Goal: Task Accomplishment & Management: Manage account settings

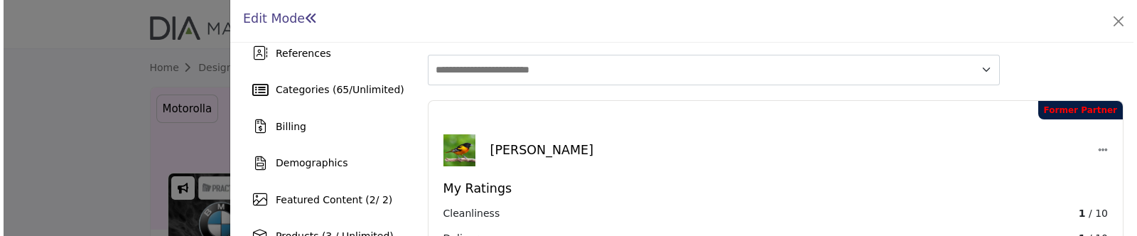
scroll to position [88, 0]
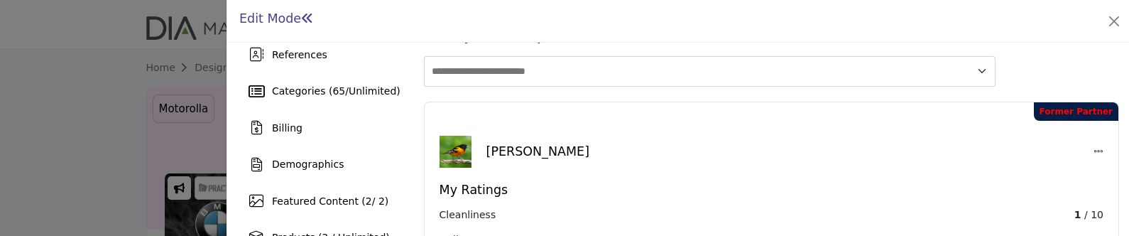
click at [1095, 146] on icon at bounding box center [1099, 151] width 10 height 10
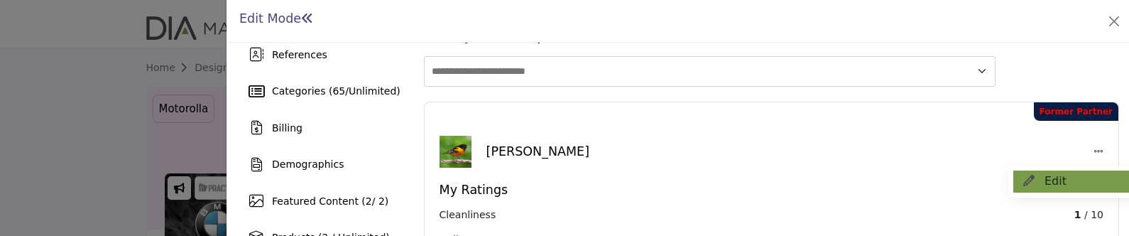
click at [1046, 170] on button "Edit" at bounding box center [1080, 181] width 132 height 22
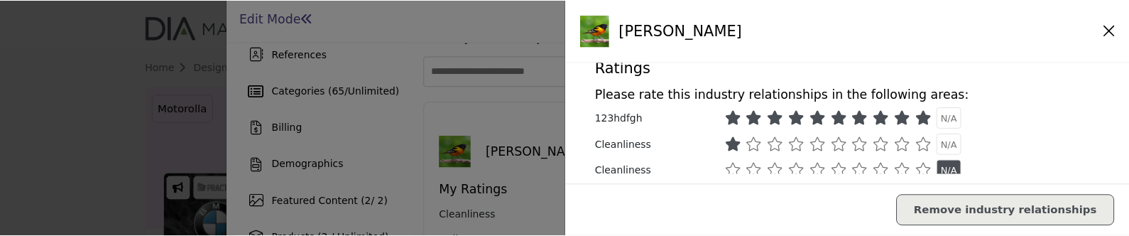
scroll to position [266, 0]
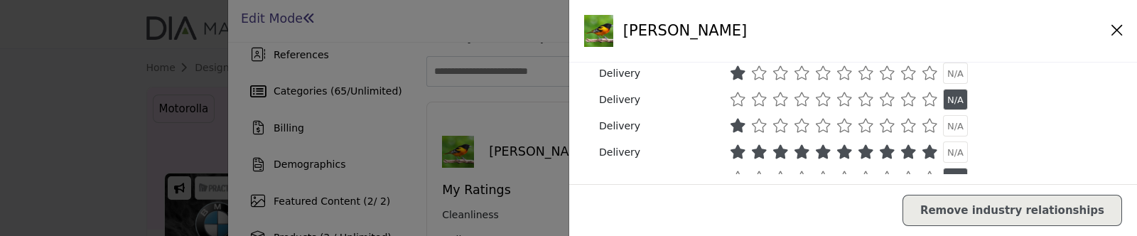
click at [732, 99] on icon at bounding box center [737, 99] width 16 height 14
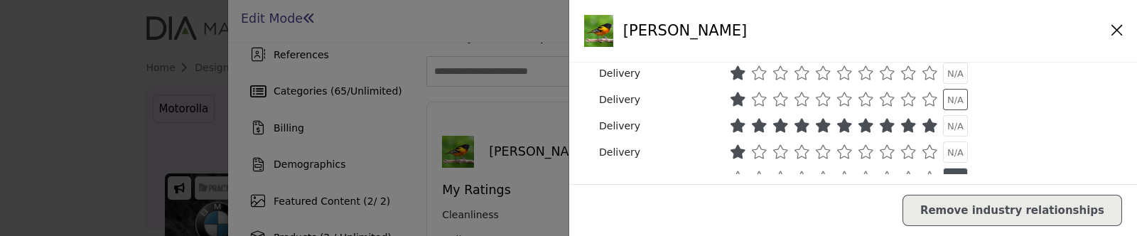
click at [948, 101] on span "N/A" at bounding box center [955, 99] width 16 height 11
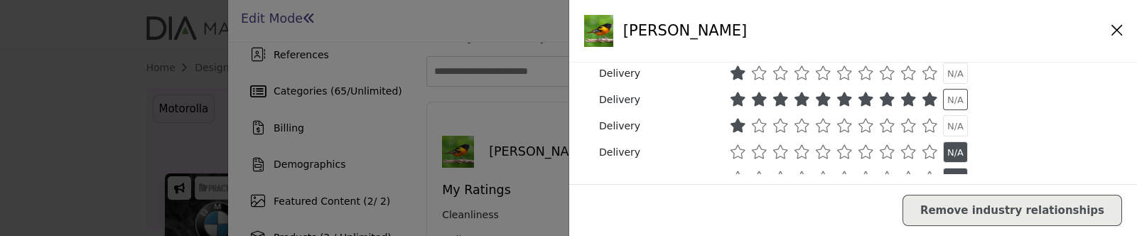
click at [948, 101] on span "N/A" at bounding box center [955, 99] width 16 height 11
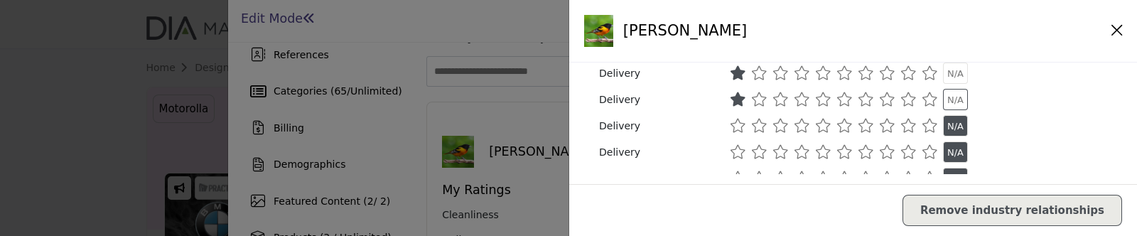
click at [947, 99] on span "N/A" at bounding box center [955, 99] width 16 height 11
click at [1111, 33] on icon "Close" at bounding box center [1116, 30] width 11 height 13
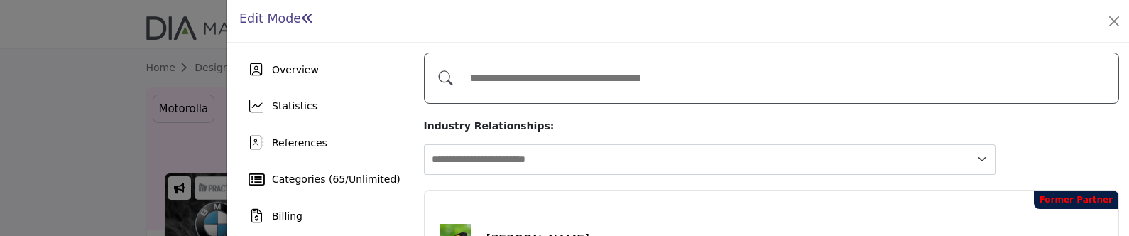
click at [689, 74] on input "Add and rate your Industry Relationships" at bounding box center [786, 78] width 646 height 31
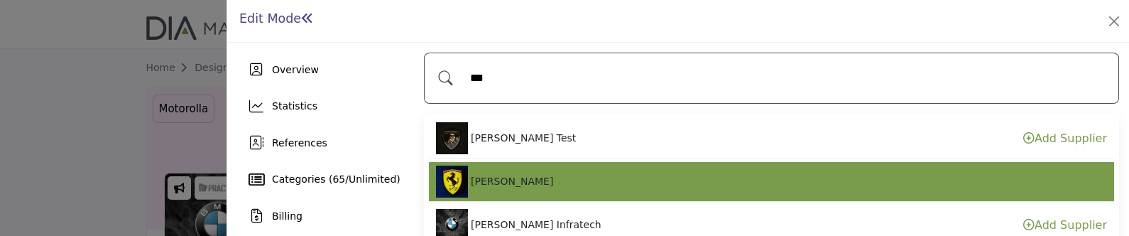
type input "***"
click at [516, 174] on li "[PERSON_NAME] Add Supplier" at bounding box center [771, 182] width 685 height 40
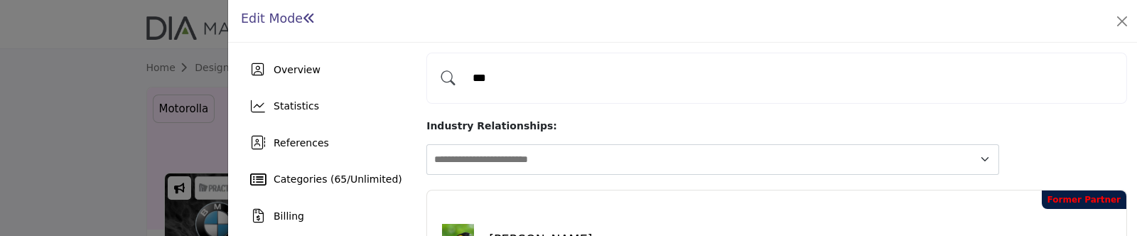
scroll to position [88, 0]
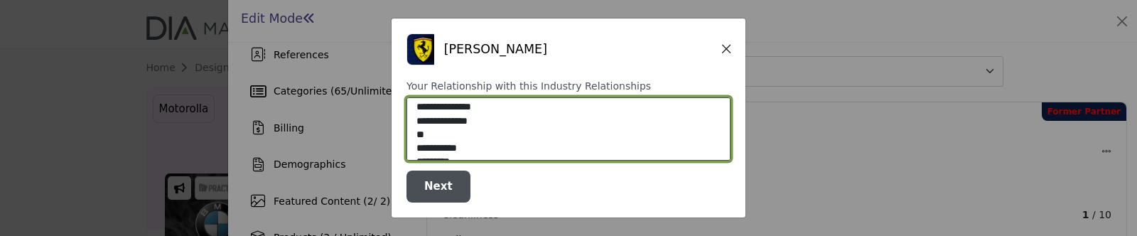
select select "**********"
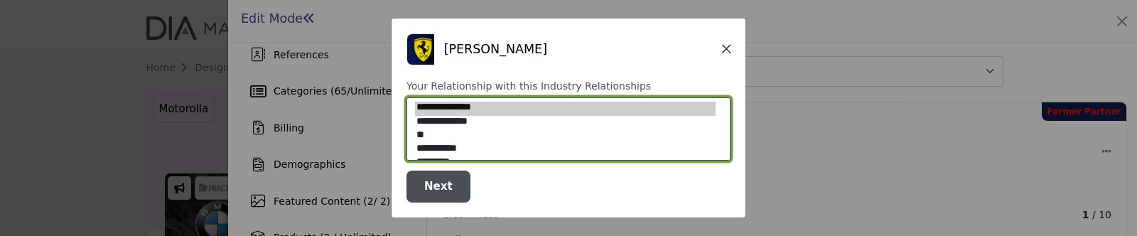
click at [425, 134] on option "**" at bounding box center [565, 135] width 301 height 13
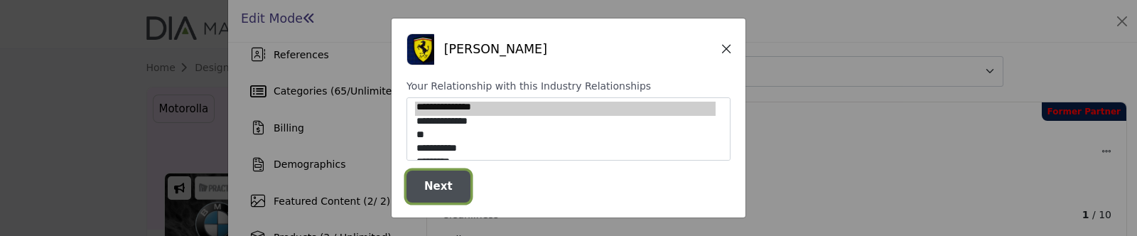
click at [443, 186] on span "Next" at bounding box center [438, 186] width 28 height 13
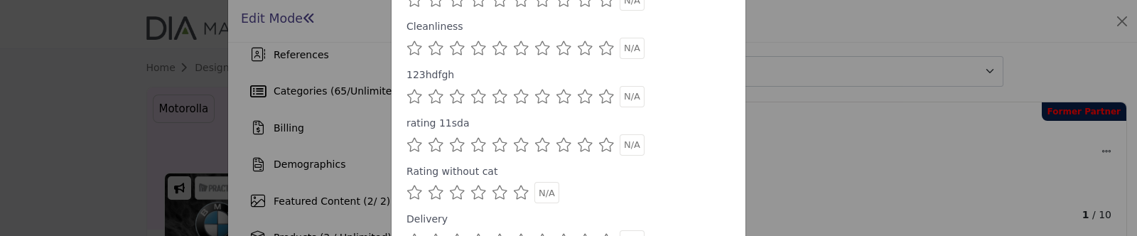
scroll to position [70, 0]
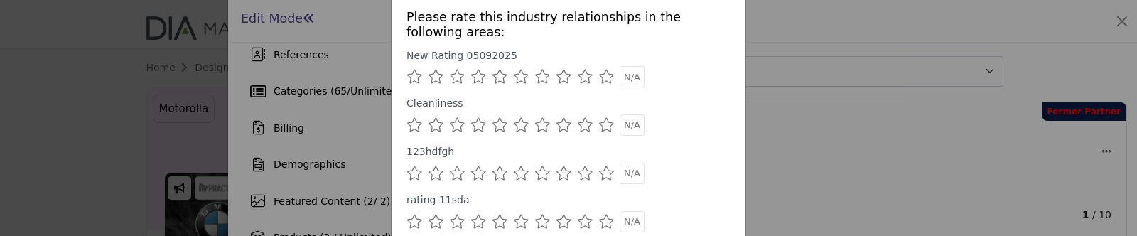
click at [470, 74] on icon at bounding box center [478, 77] width 16 height 14
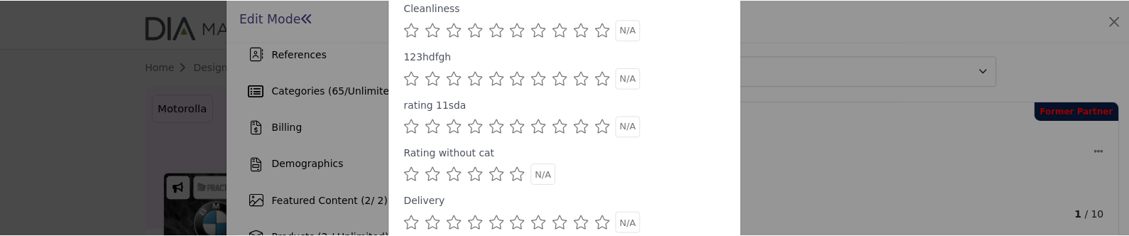
scroll to position [248, 0]
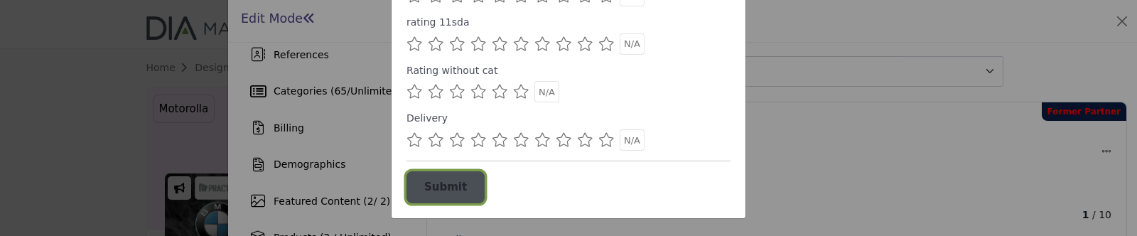
click at [450, 190] on span "Submit" at bounding box center [445, 186] width 43 height 13
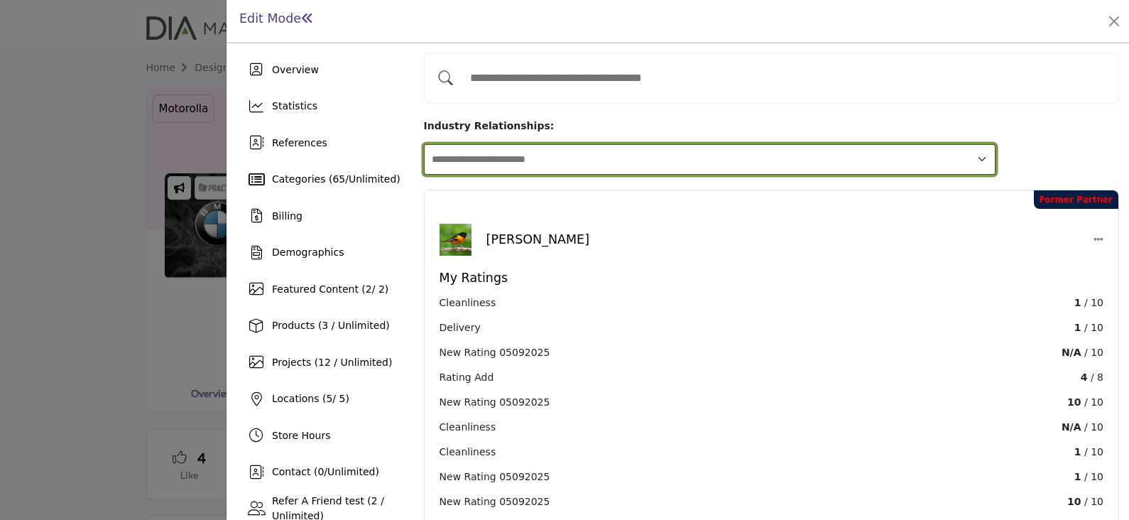
click at [997, 144] on select "**********" at bounding box center [710, 159] width 573 height 31
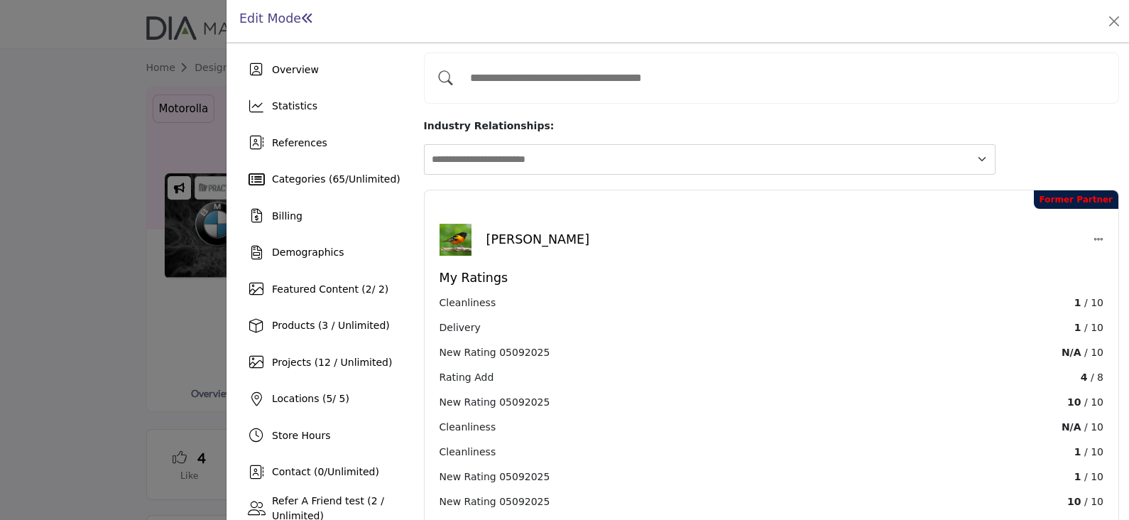
click at [813, 494] on div "New Rating 05092025 10 / 10" at bounding box center [772, 501] width 664 height 15
click at [1094, 234] on icon at bounding box center [1099, 239] width 10 height 10
click at [1048, 259] on button "Edit" at bounding box center [1080, 270] width 132 height 22
click at [1048, 271] on h5 "My Ratings" at bounding box center [772, 278] width 664 height 15
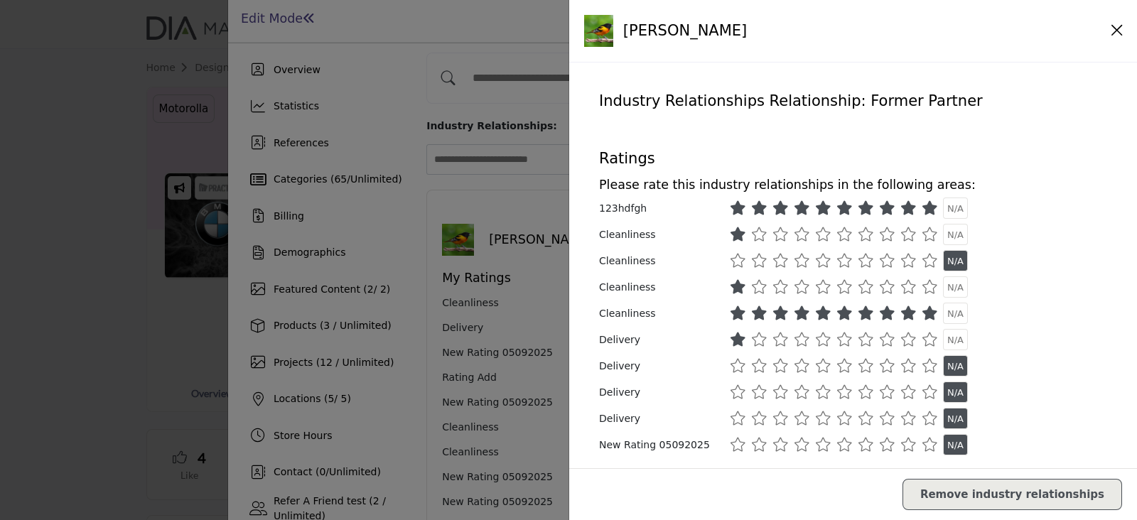
click at [1111, 33] on icon "Close" at bounding box center [1116, 30] width 11 height 13
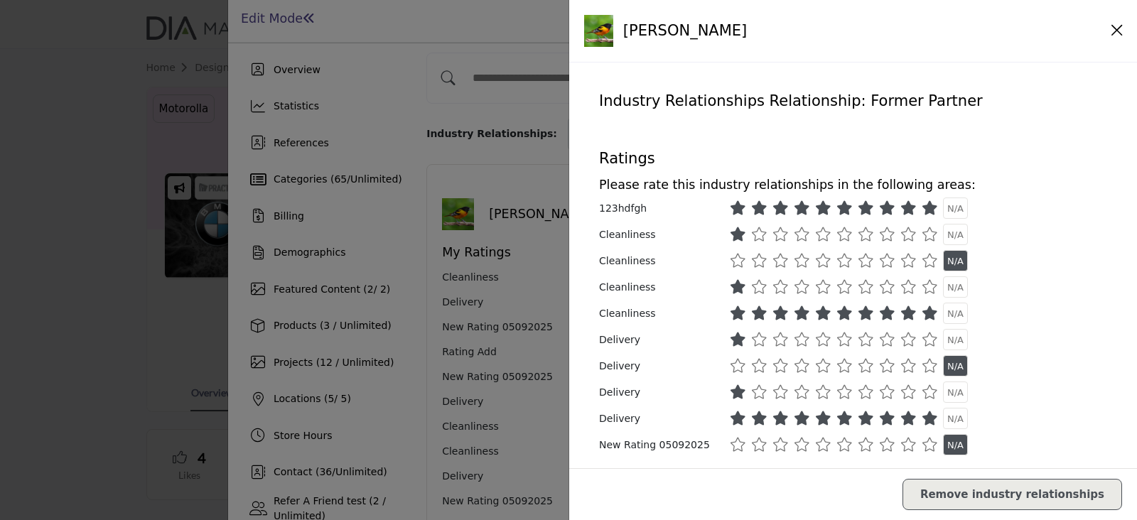
click at [1111, 30] on icon "Close" at bounding box center [1116, 30] width 11 height 13
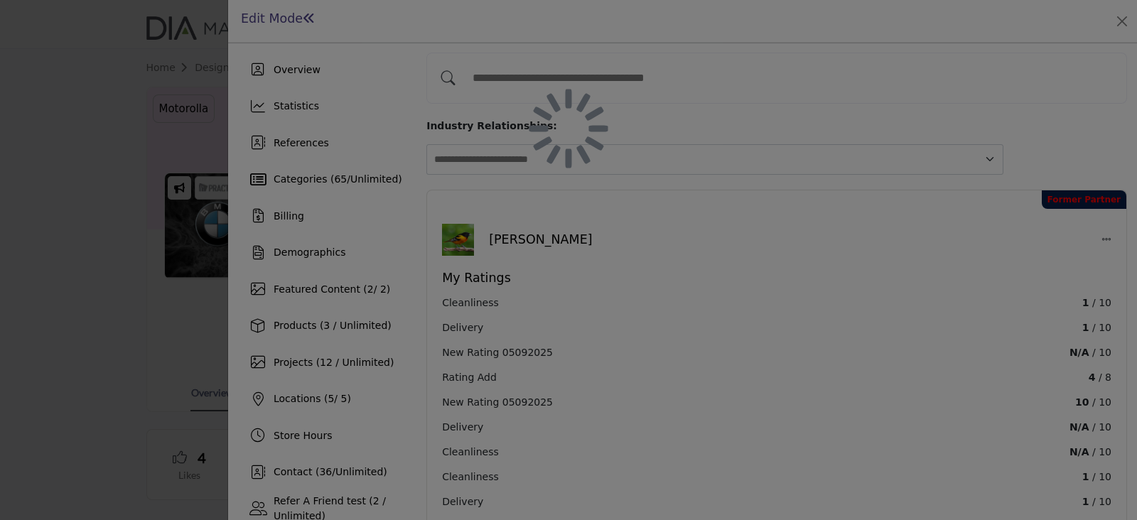
click at [1117, 23] on div at bounding box center [568, 260] width 1137 height 520
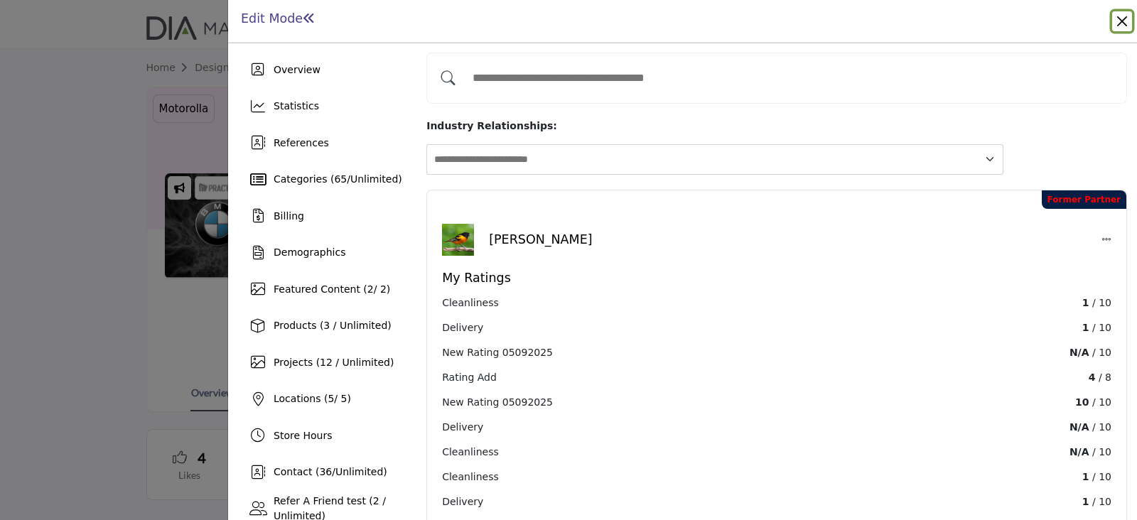
click at [1122, 23] on button "Close" at bounding box center [1122, 21] width 20 height 20
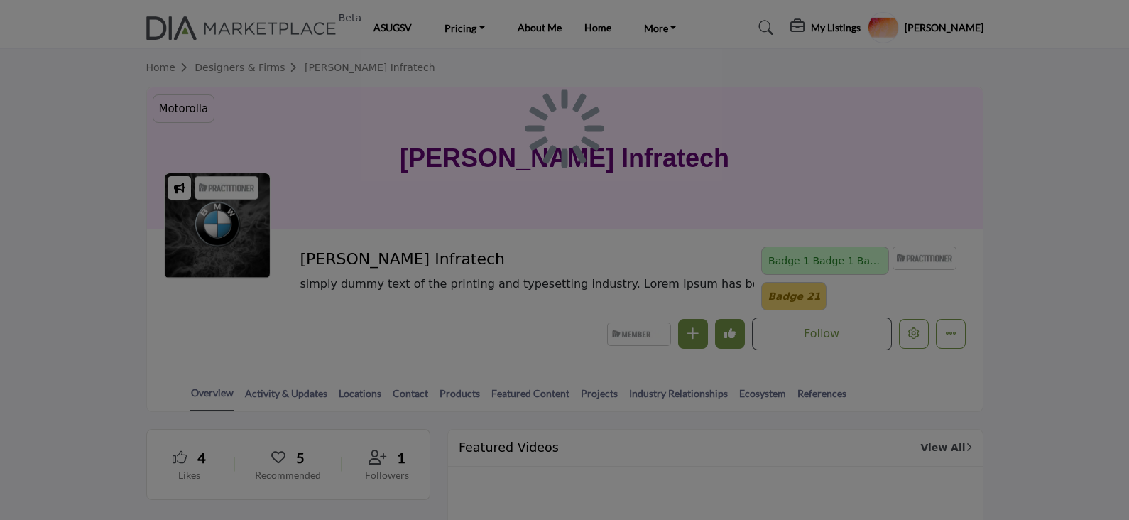
drag, startPoint x: 231, startPoint y: 141, endPoint x: 646, endPoint y: 133, distance: 415.6
click at [342, 82] on div at bounding box center [564, 260] width 1129 height 520
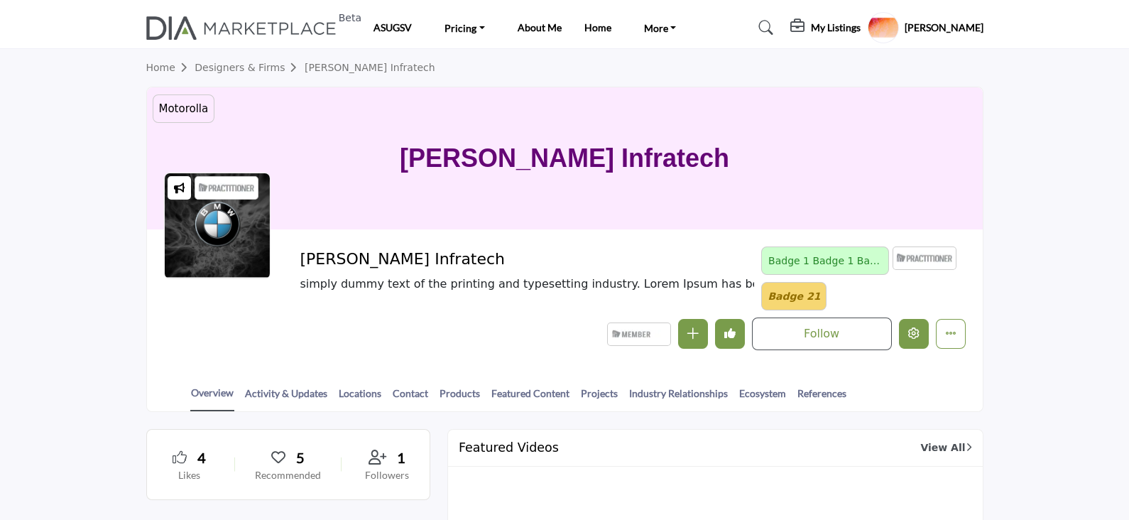
click at [912, 332] on icon "Edit company" at bounding box center [913, 332] width 11 height 11
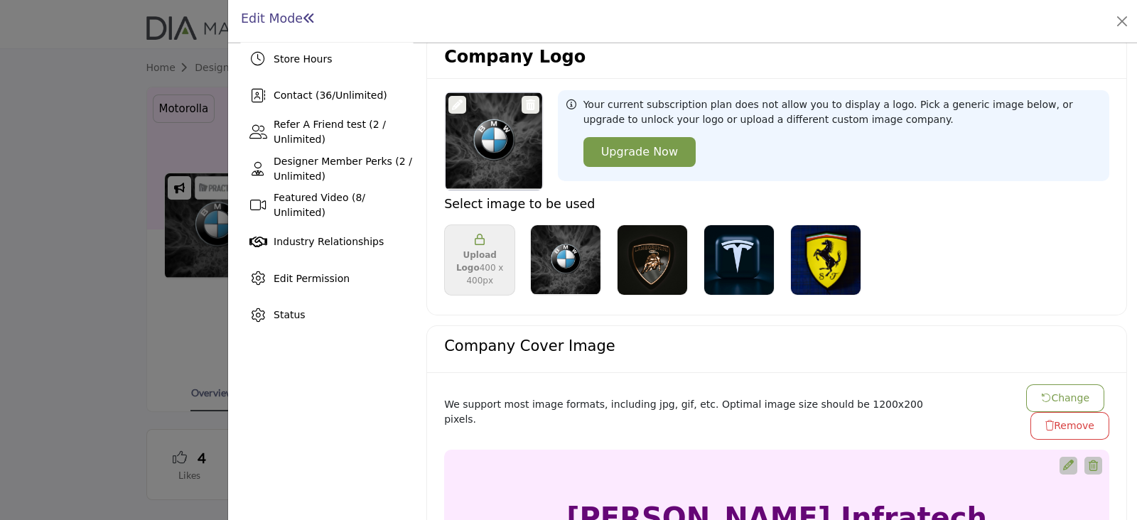
scroll to position [354, 0]
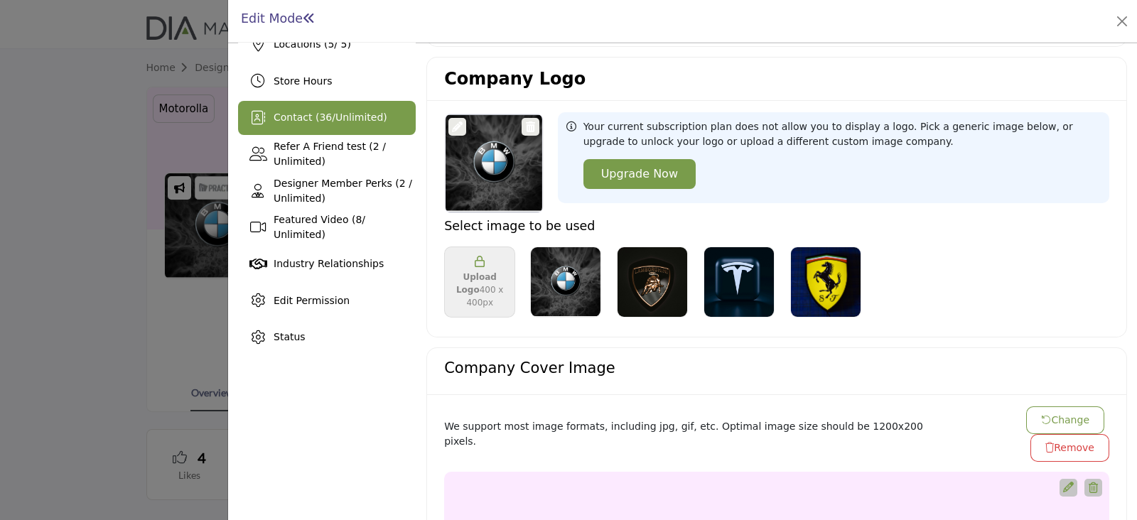
click at [323, 118] on span "Contact ( 36 / Unlimited )" at bounding box center [330, 117] width 114 height 11
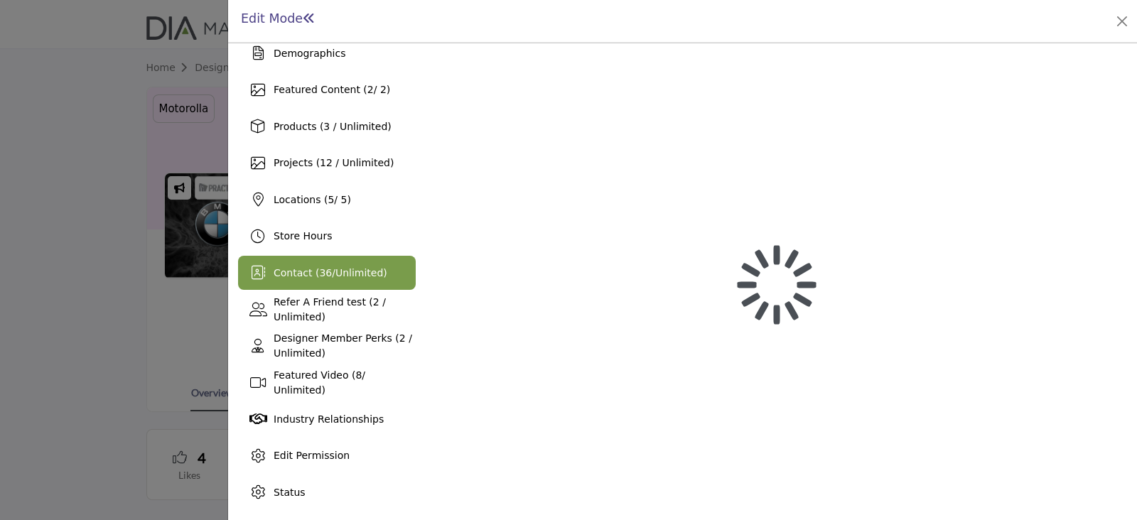
scroll to position [198, 0]
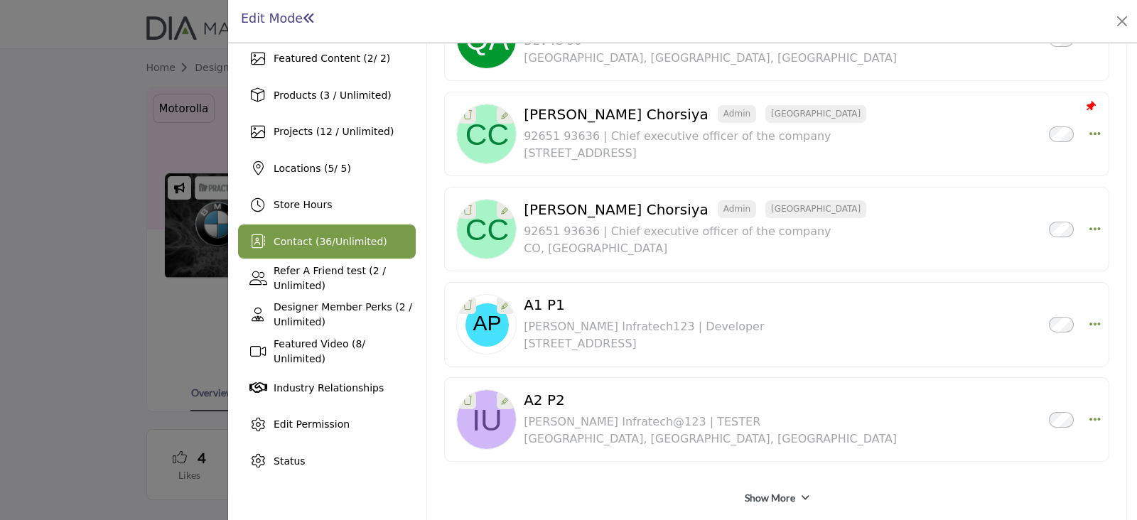
scroll to position [247, 0]
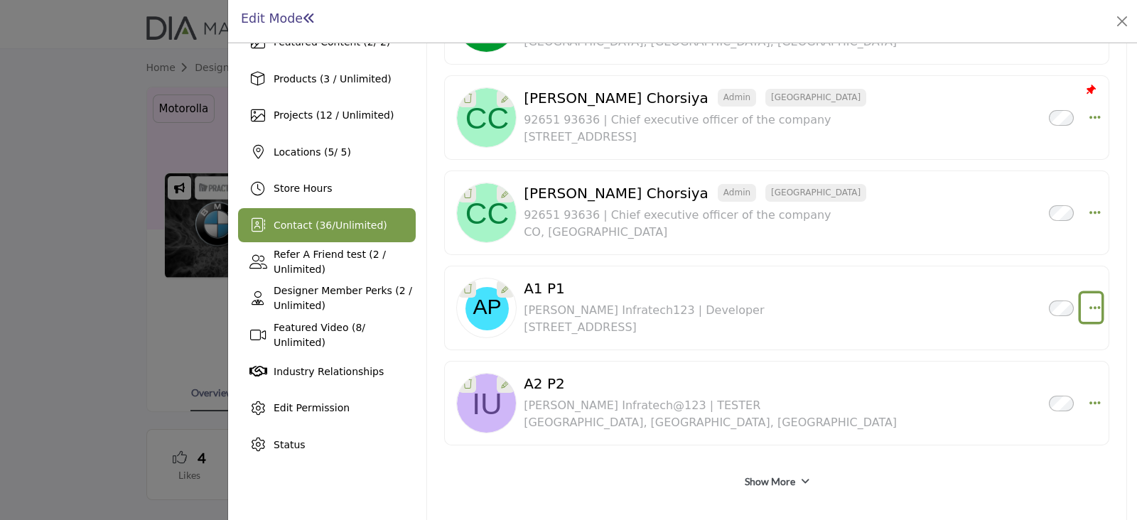
click at [1090, 306] on icon "Select Droddown options" at bounding box center [1094, 307] width 11 height 13
click at [785, 427] on div "A2 P2 Inactive Chintan Infratech@123 | TESTER New Haven, CT, USA 0 km away" at bounding box center [745, 403] width 442 height 56
click at [1089, 399] on icon "Select Droddown options" at bounding box center [1094, 402] width 11 height 13
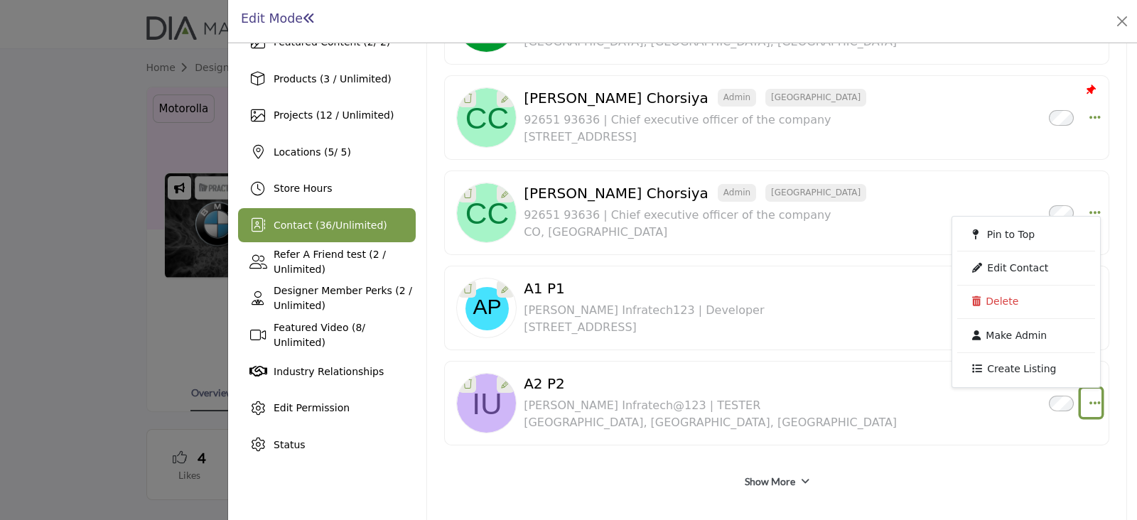
scroll to position [158, 0]
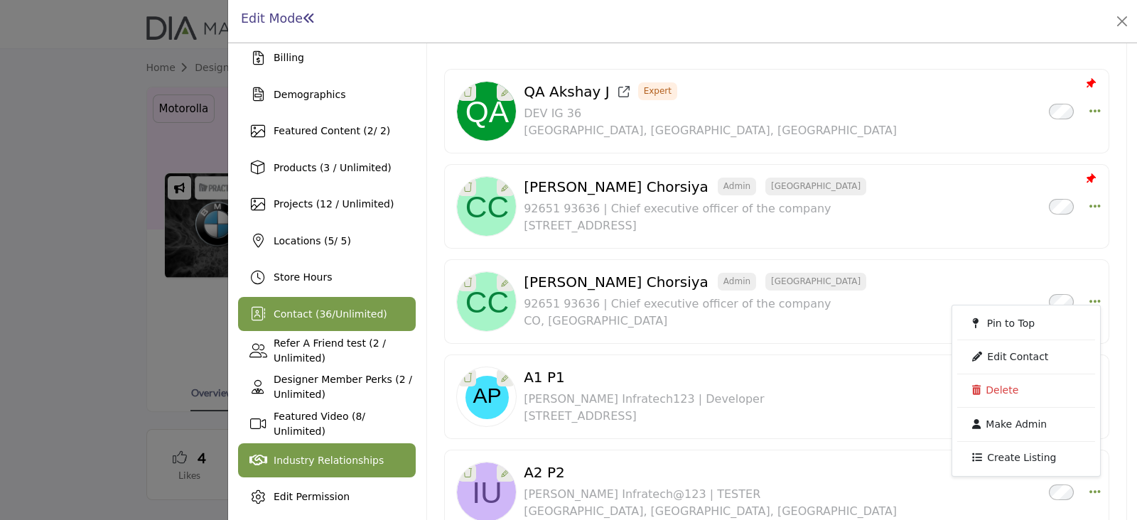
click at [336, 456] on span "Industry Relationships" at bounding box center [328, 460] width 110 height 11
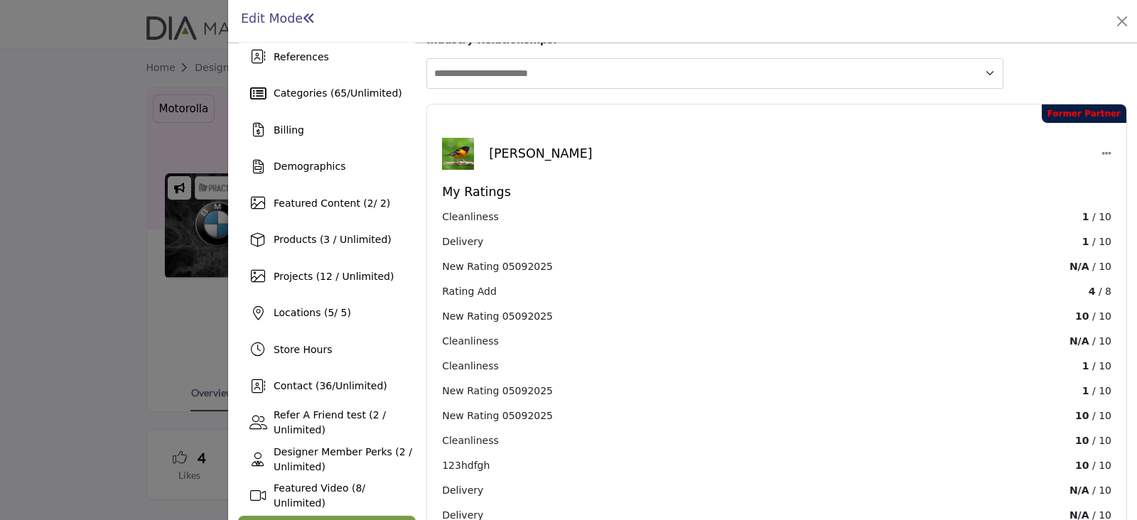
scroll to position [70, 0]
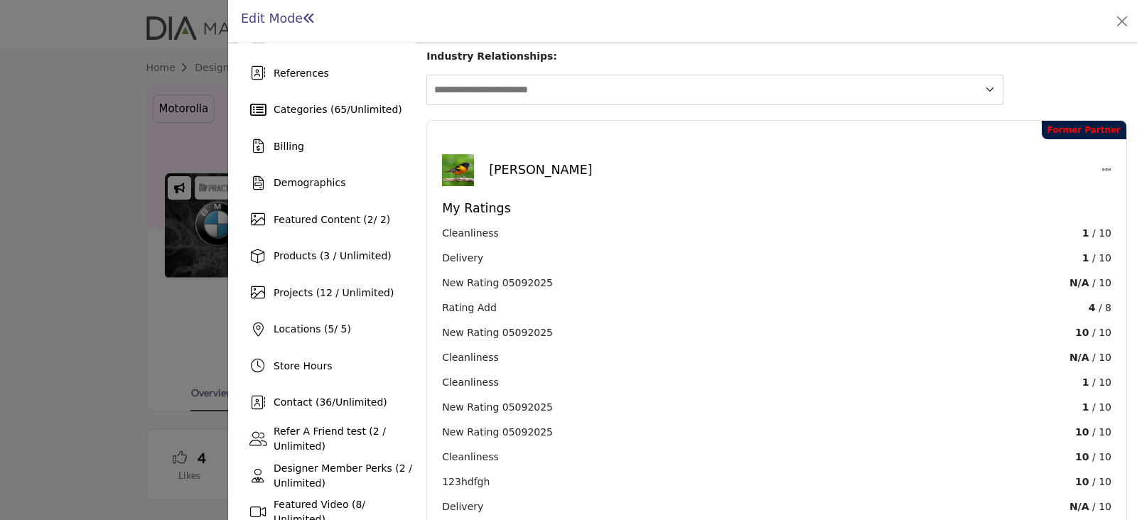
click at [1102, 165] on icon at bounding box center [1106, 170] width 10 height 10
click at [1066, 189] on button "Edit" at bounding box center [1087, 200] width 132 height 22
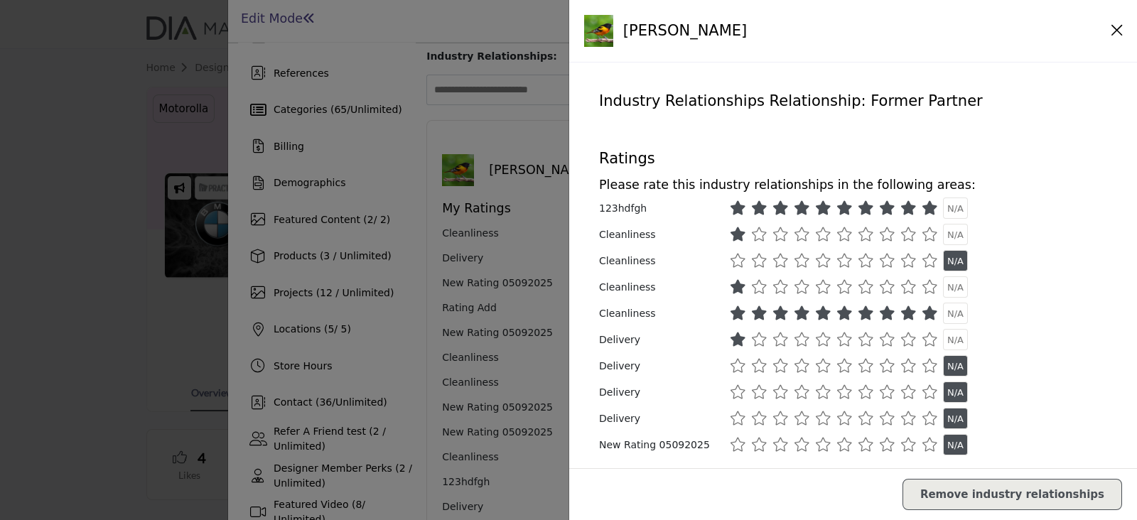
drag, startPoint x: 846, startPoint y: 102, endPoint x: 953, endPoint y: 97, distance: 106.7
click at [953, 97] on h4 "Industry Relationships Relationship: Former Partner" at bounding box center [853, 101] width 508 height 18
